Goal: Check status: Check status

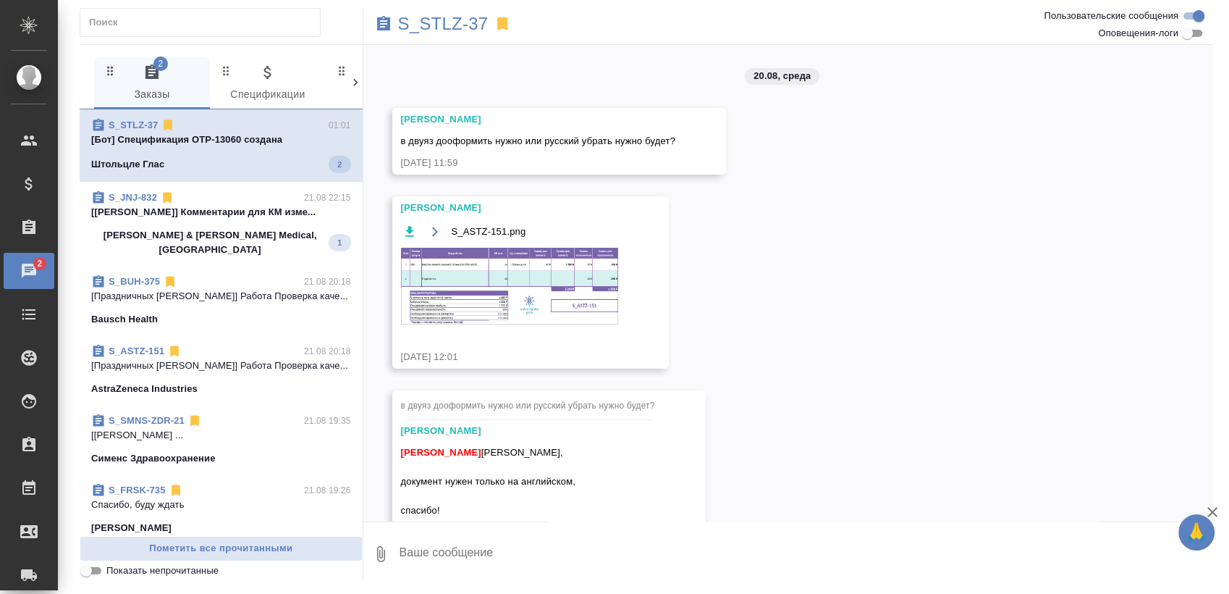
scroll to position [46, 0]
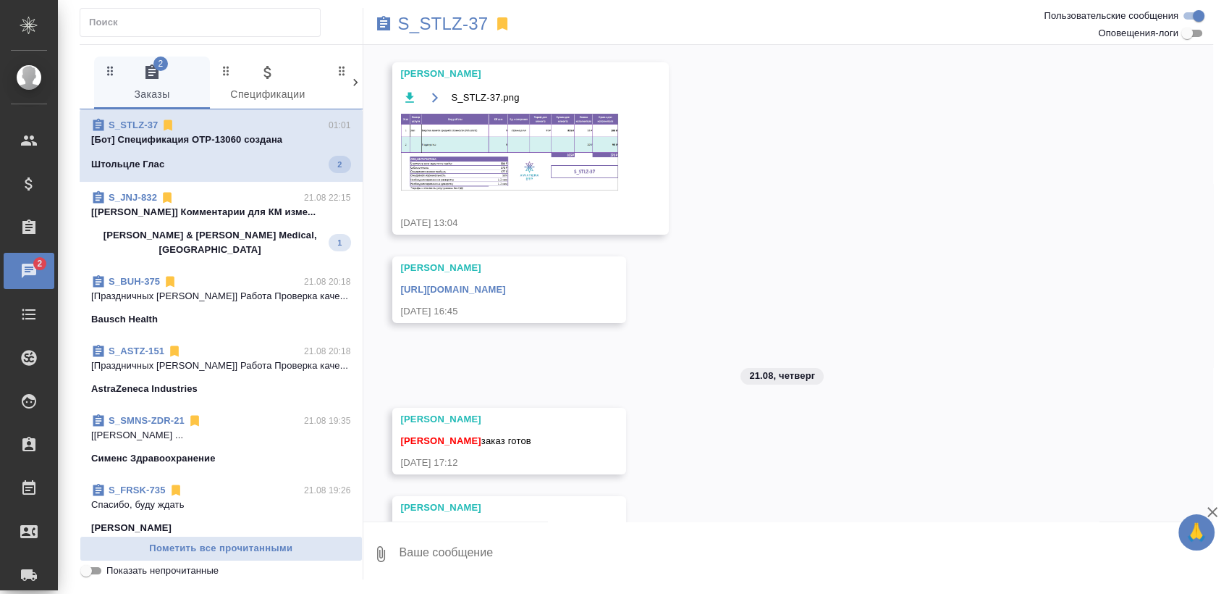
click at [226, 206] on p "[Усманова Ольга] Комментарии для КМ изме..." at bounding box center [221, 212] width 260 height 14
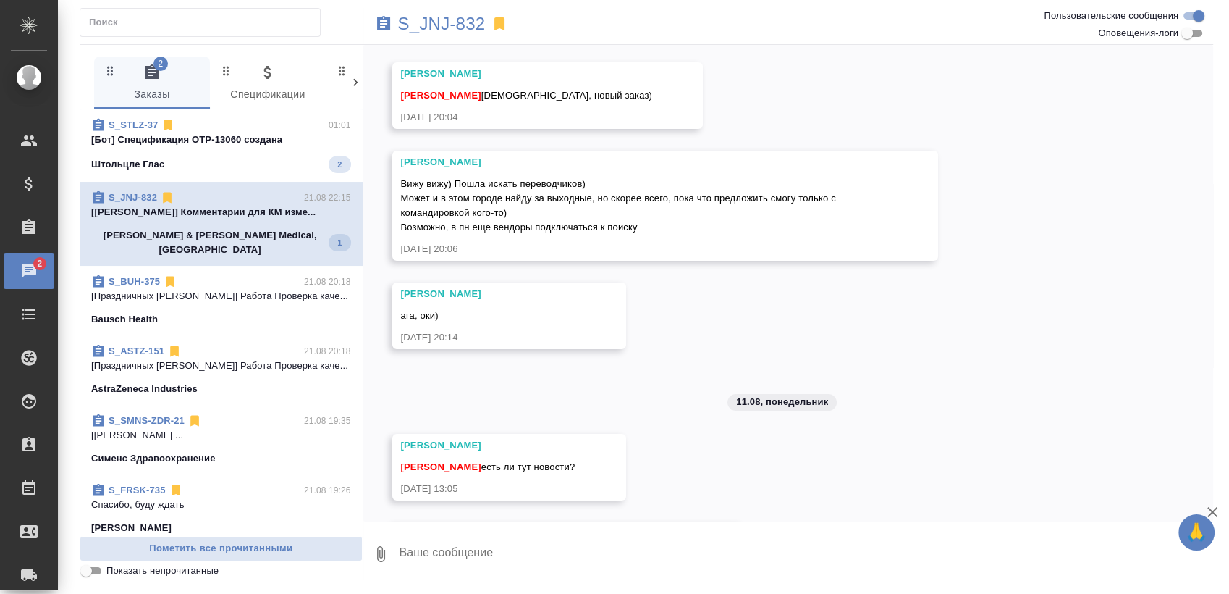
scroll to position [597, 0]
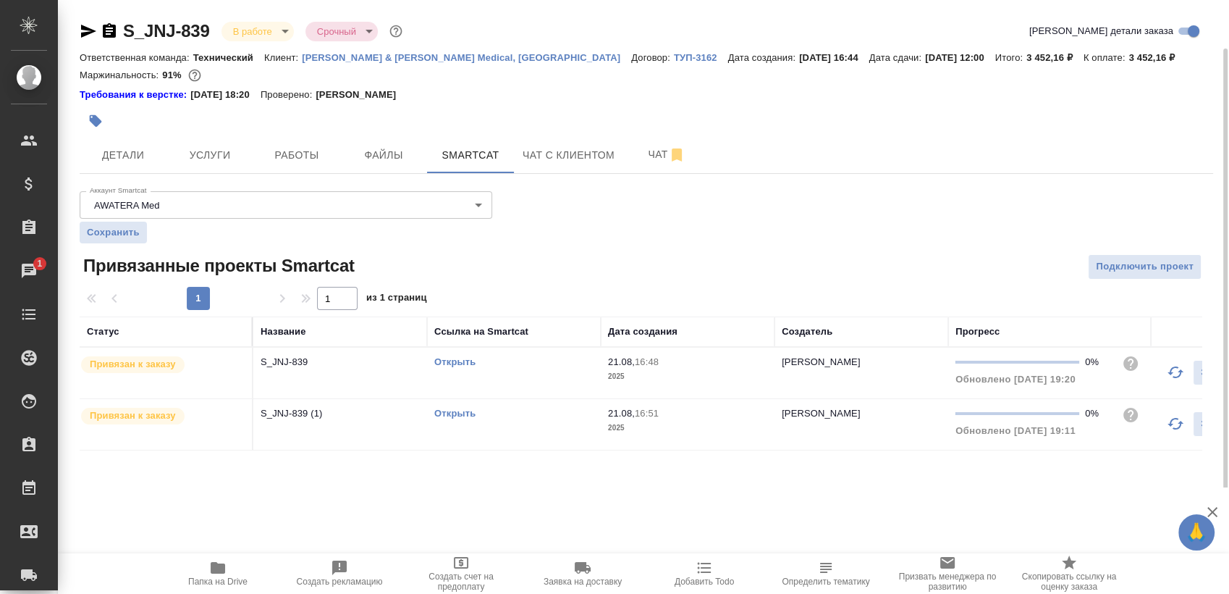
scroll to position [25, 0]
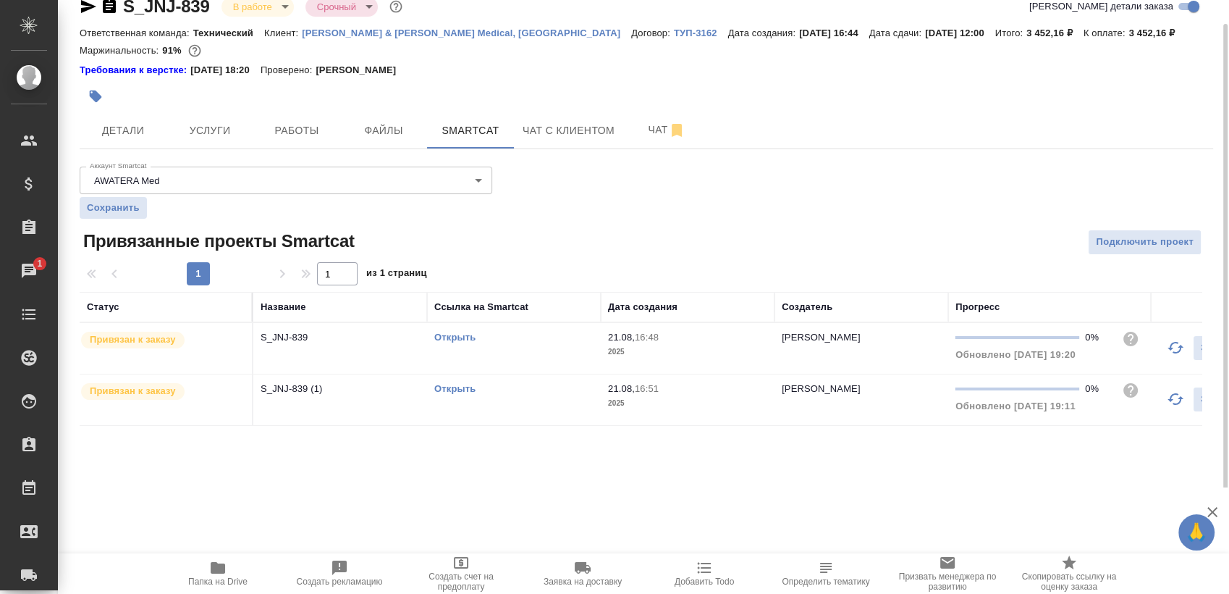
click at [453, 338] on link "Открыть" at bounding box center [454, 337] width 41 height 11
click at [455, 389] on link "Открыть" at bounding box center [454, 388] width 41 height 11
click at [284, 132] on span "Работы" at bounding box center [296, 131] width 69 height 18
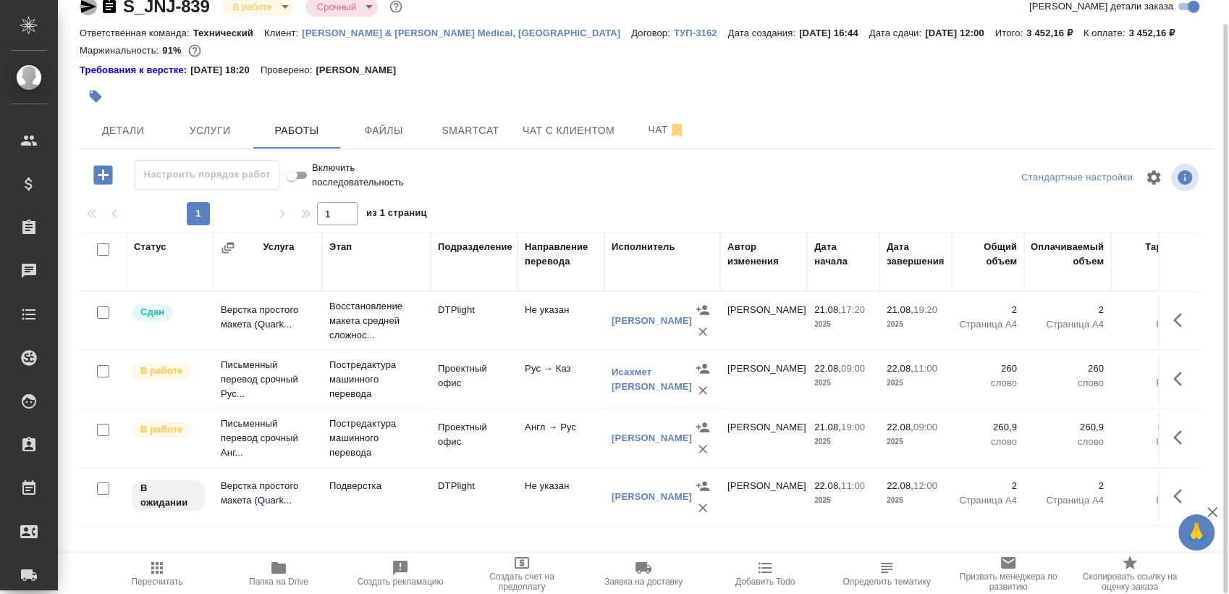
click at [80, 4] on icon "button" at bounding box center [88, 6] width 17 height 17
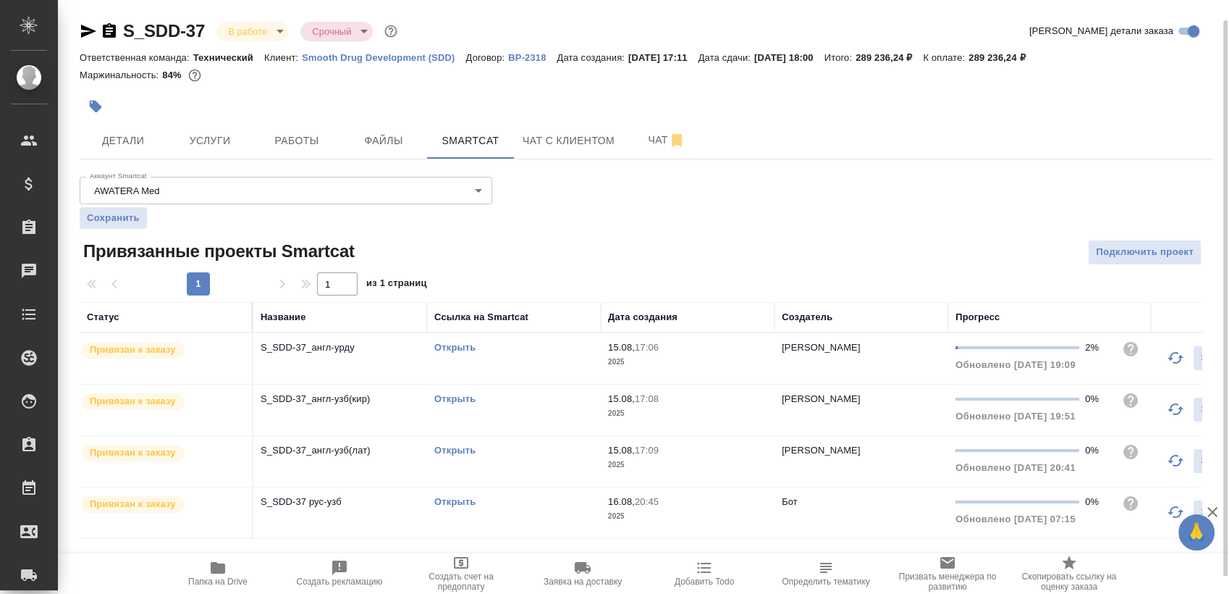
scroll to position [10, 0]
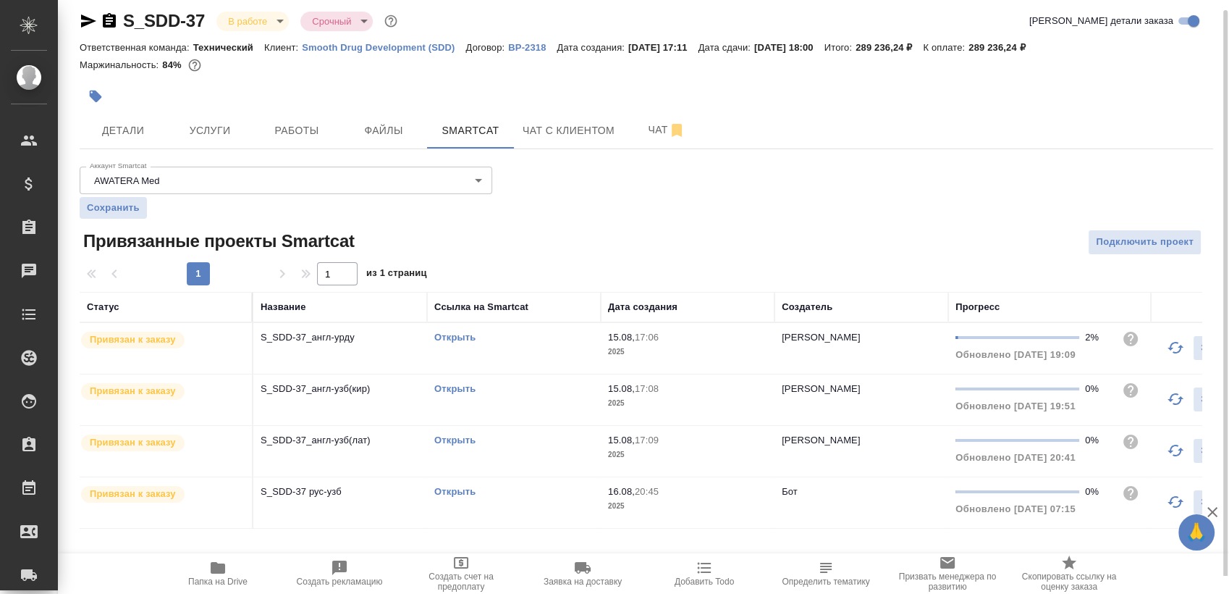
click at [450, 339] on link "Открыть" at bounding box center [454, 337] width 41 height 11
